Goal: Find specific page/section: Find specific page/section

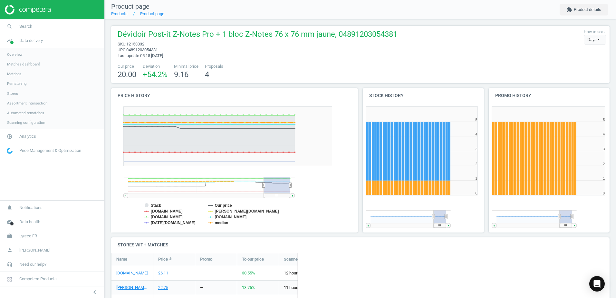
scroll to position [118, 504]
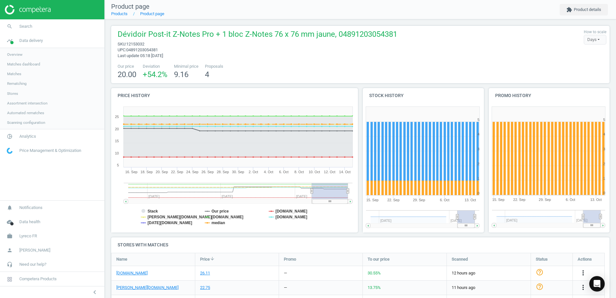
click at [9, 235] on icon "work" at bounding box center [10, 236] width 12 height 12
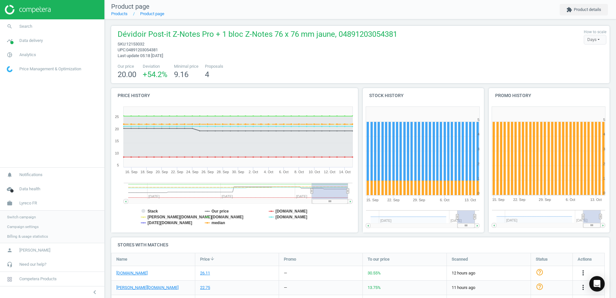
click at [27, 216] on span "Switch campaign" at bounding box center [21, 216] width 29 height 5
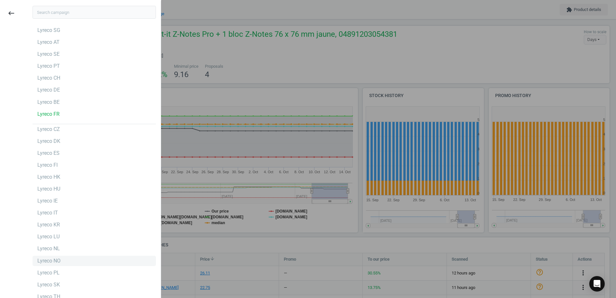
scroll to position [0, 0]
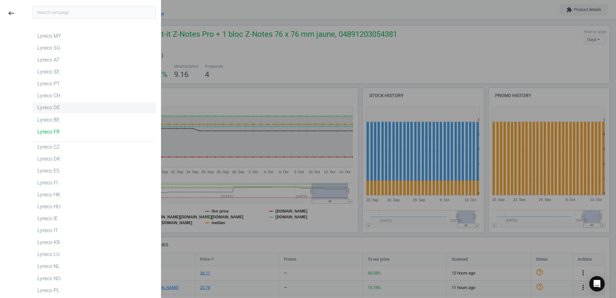
click at [62, 105] on div "Lyreco DE" at bounding box center [94, 107] width 123 height 10
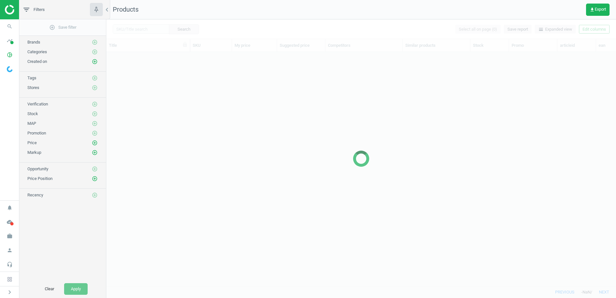
scroll to position [224, 505]
click at [7, 24] on icon "search" at bounding box center [10, 26] width 12 height 12
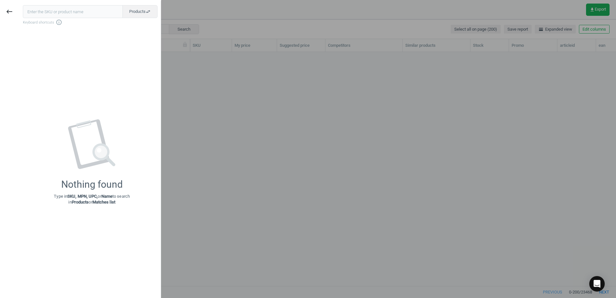
click at [62, 14] on input "text" at bounding box center [73, 11] width 100 height 13
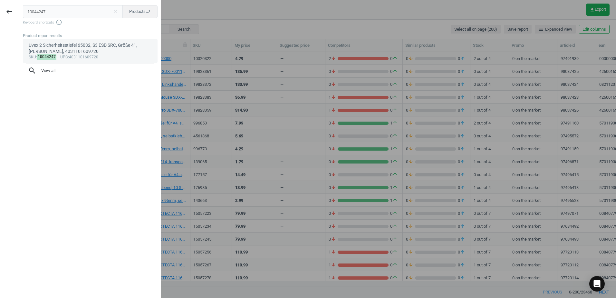
type input "10044247"
click at [69, 55] on div "sku : 10044247 upc :4031101609720" at bounding box center [90, 57] width 123 height 5
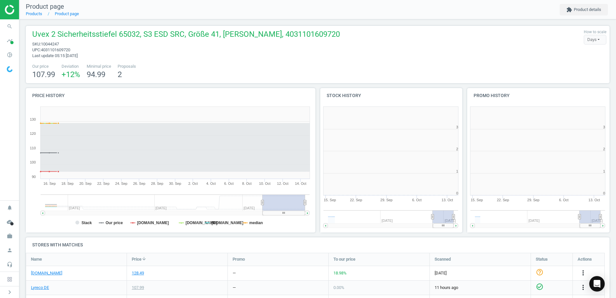
scroll to position [139, 151]
